Goal: Task Accomplishment & Management: Manage account settings

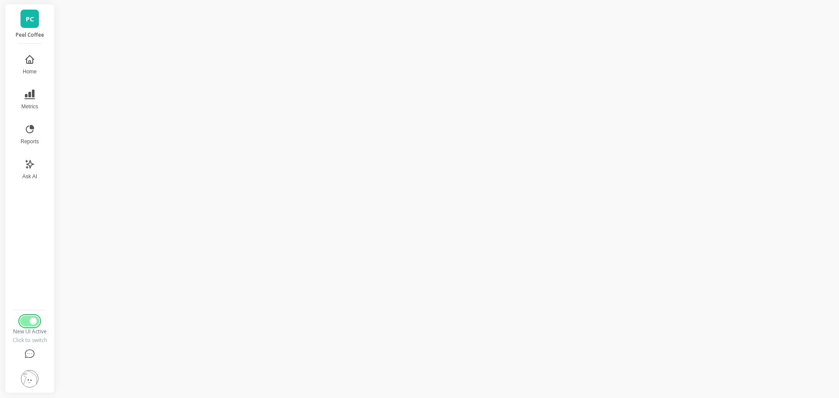
click at [31, 322] on span "Switch to Legacy UI" at bounding box center [33, 321] width 7 height 7
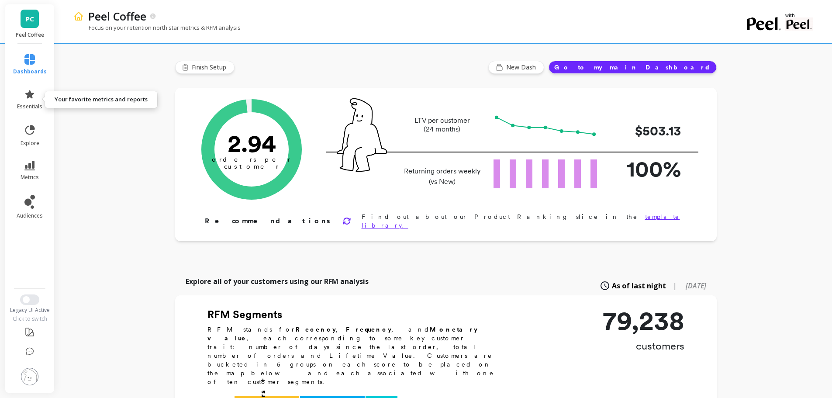
click at [30, 104] on span "essentials" at bounding box center [29, 106] width 25 height 7
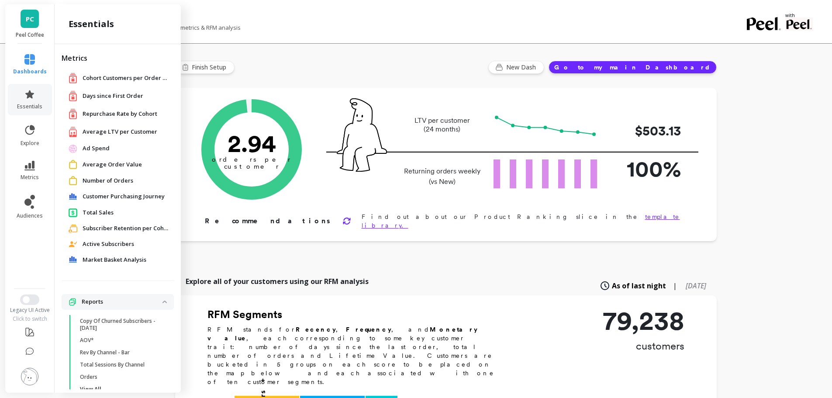
scroll to position [18, 0]
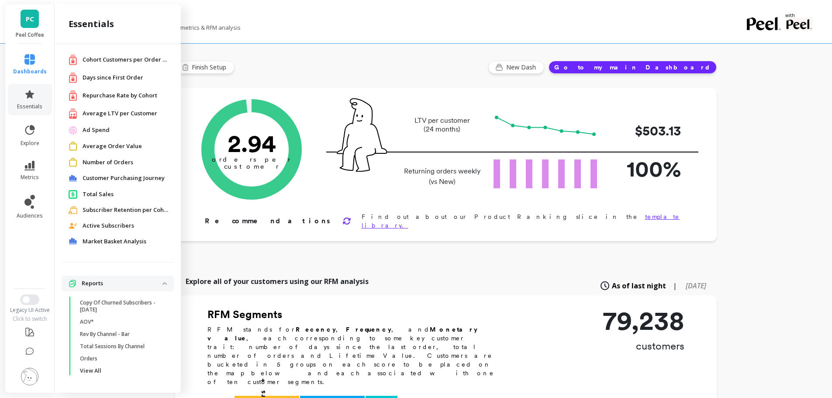
click at [108, 191] on span "Total Sales" at bounding box center [98, 194] width 31 height 9
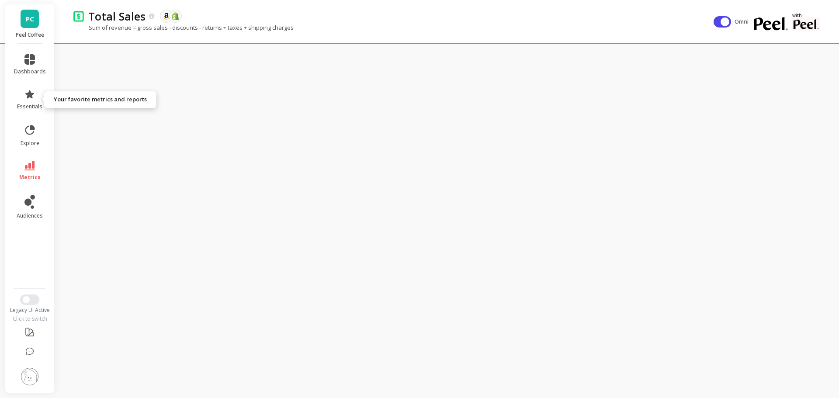
click at [37, 103] on span "essentials" at bounding box center [29, 106] width 25 height 7
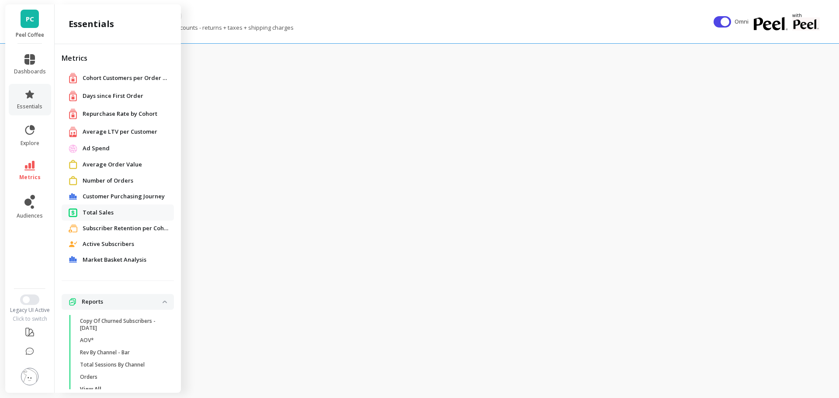
scroll to position [18, 0]
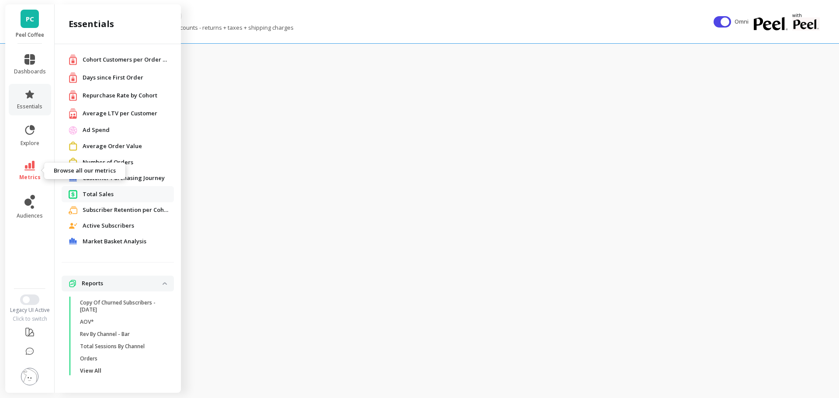
click at [34, 171] on link "metrics" at bounding box center [30, 171] width 32 height 20
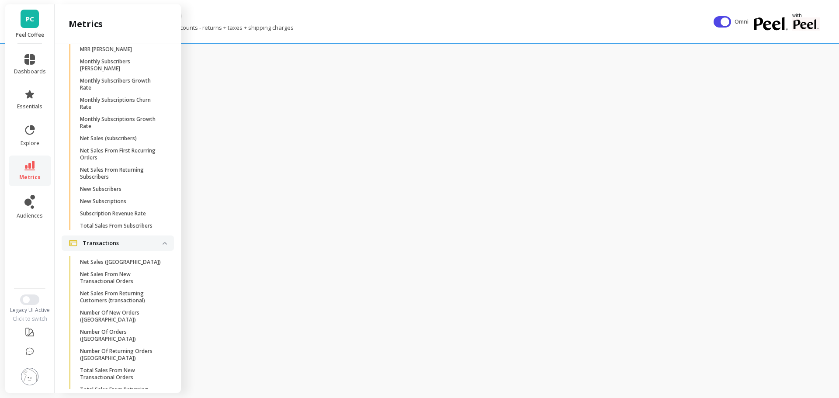
scroll to position [2613, 0]
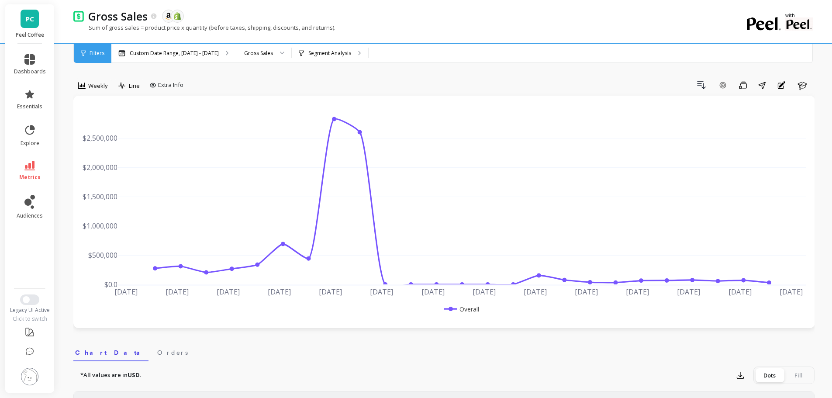
click at [104, 86] on span "Weekly" at bounding box center [98, 86] width 20 height 8
click at [106, 159] on div "Monthly" at bounding box center [106, 155] width 50 height 8
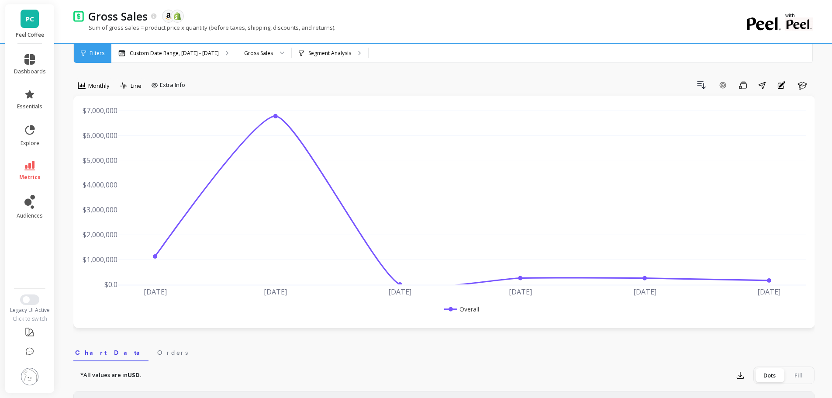
click at [196, 55] on p "Custom Date Range, [DATE] - [DATE]" at bounding box center [174, 53] width 89 height 7
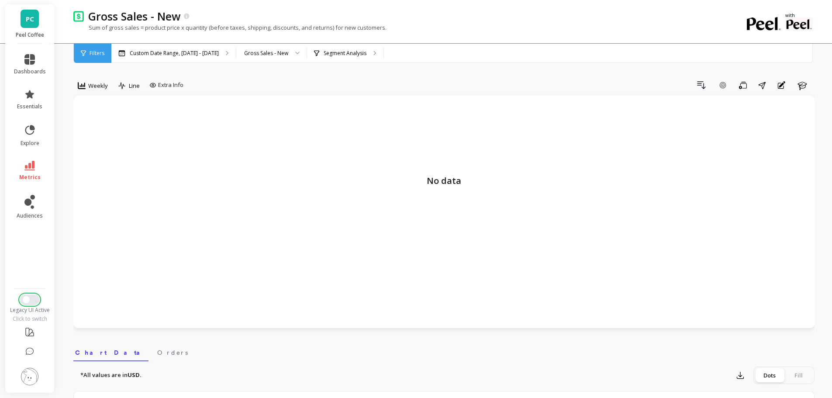
click at [29, 300] on span "Switch to New UI" at bounding box center [26, 299] width 7 height 7
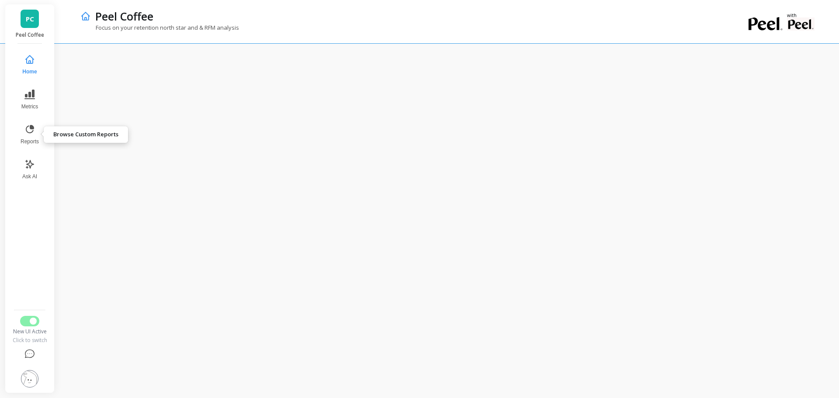
click at [32, 131] on icon at bounding box center [30, 129] width 8 height 8
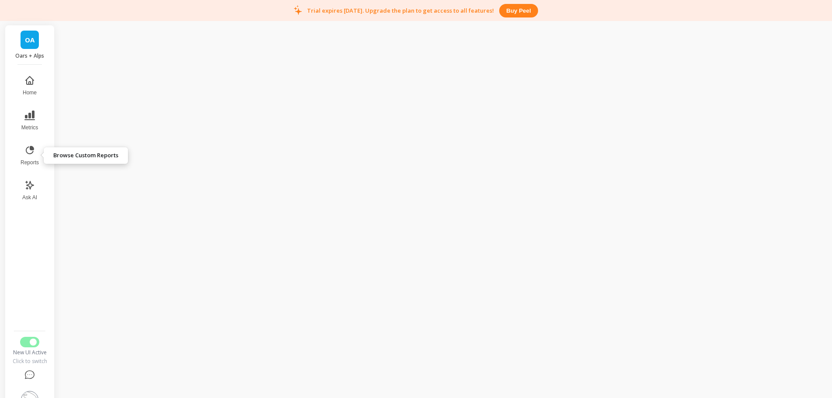
click at [35, 150] on icon at bounding box center [29, 150] width 10 height 10
click at [33, 118] on icon at bounding box center [29, 116] width 10 height 10
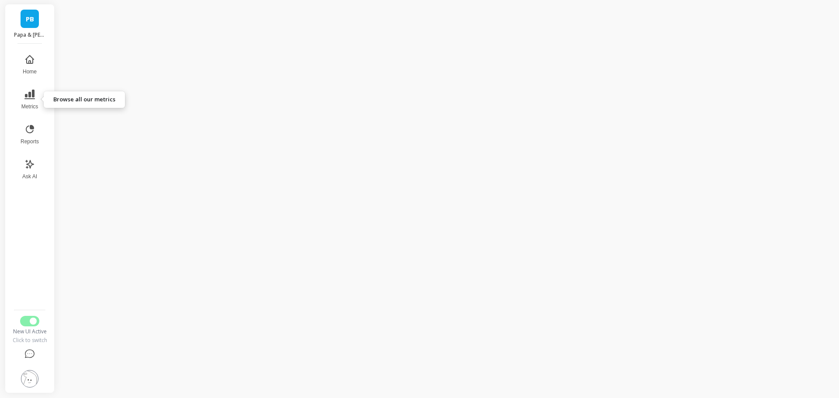
click at [32, 92] on icon at bounding box center [29, 95] width 10 height 10
click at [92, 59] on span "Revenue" at bounding box center [125, 61] width 84 height 9
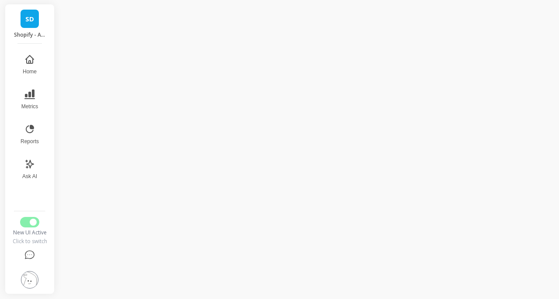
click at [35, 69] on span "Home" at bounding box center [30, 71] width 14 height 7
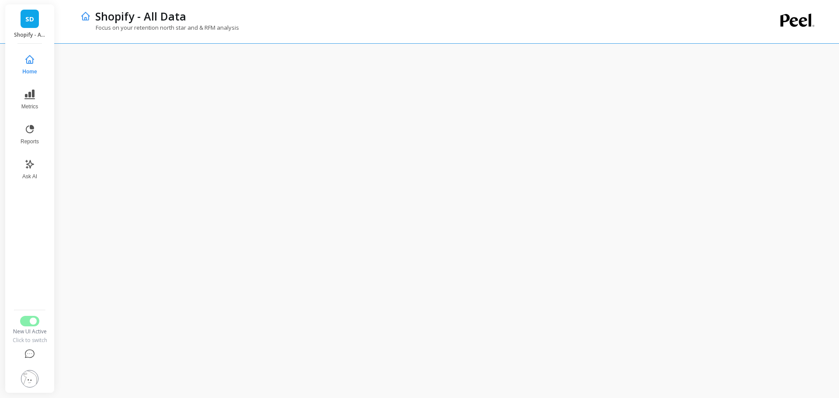
click at [28, 299] on img at bounding box center [29, 378] width 17 height 17
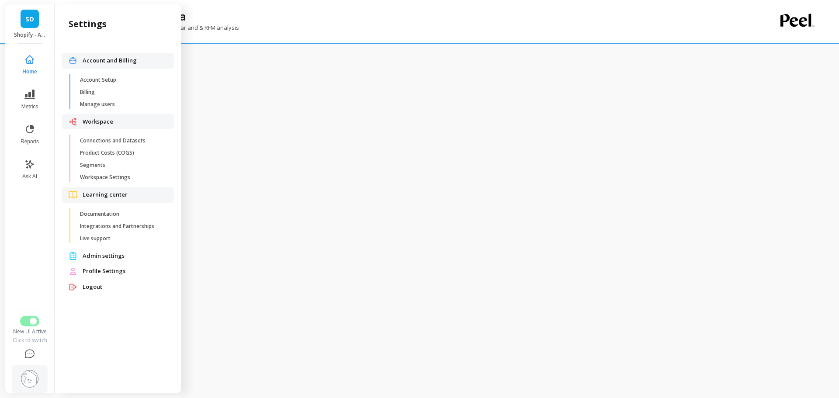
click at [115, 94] on span "Billing" at bounding box center [121, 92] width 83 height 7
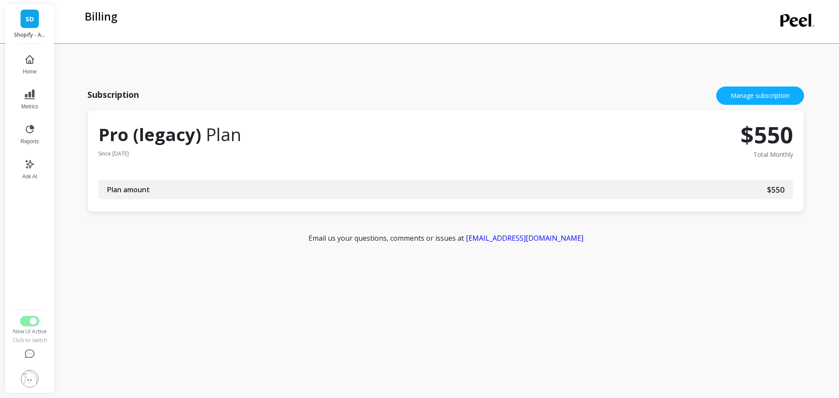
click at [28, 299] on img at bounding box center [29, 378] width 17 height 17
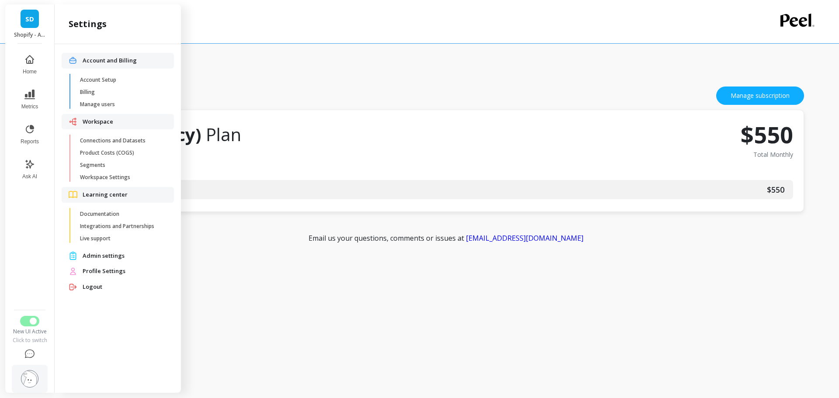
click at [115, 105] on span "Manage users" at bounding box center [121, 104] width 83 height 7
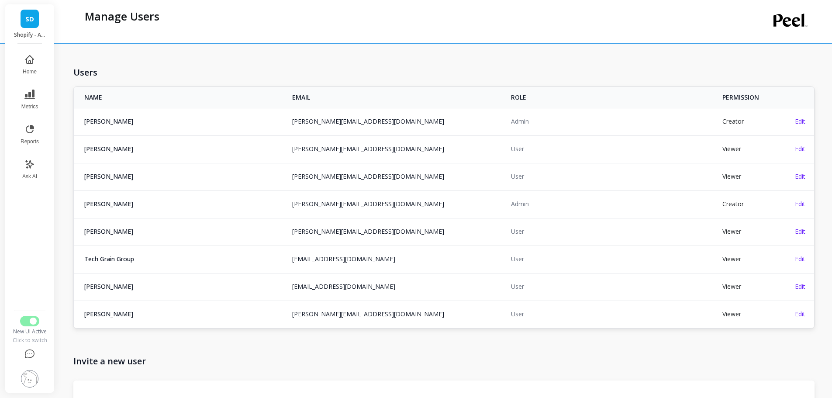
click at [28, 299] on img at bounding box center [29, 378] width 17 height 17
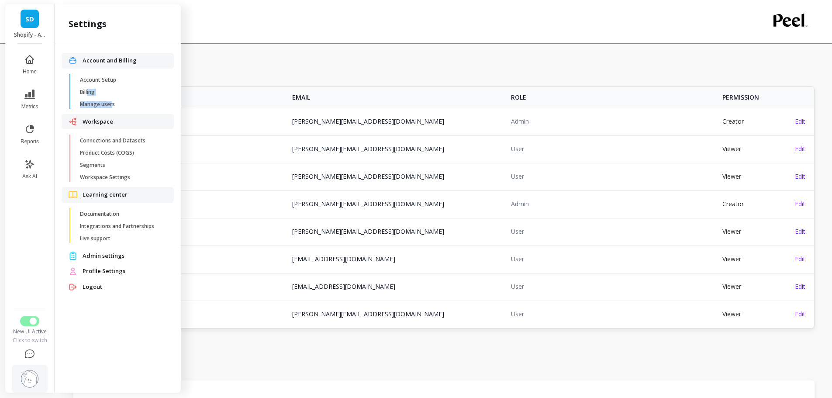
drag, startPoint x: 88, startPoint y: 91, endPoint x: 121, endPoint y: 135, distance: 55.1
click at [114, 114] on ul "Account and Billing Account Setup Billing Manage users Workspace Connections an…" at bounding box center [118, 174] width 112 height 242
click at [125, 142] on span "Connections and Datasets" at bounding box center [121, 140] width 83 height 7
